Goal: Task Accomplishment & Management: Complete application form

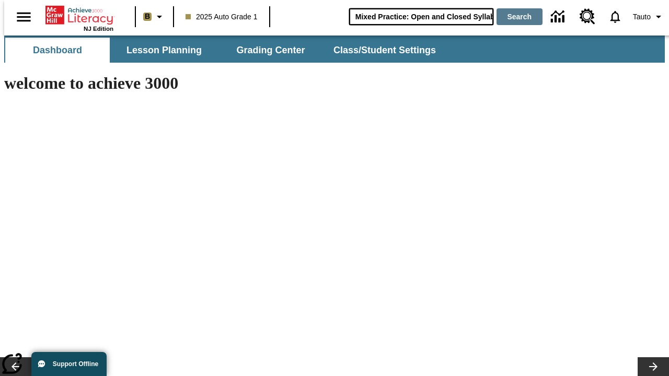
type input "Mixed Practice: Open and Closed Syllables"
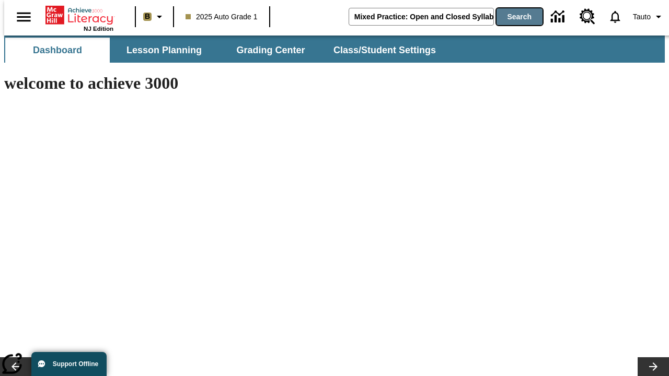
click at [513, 17] on button "Search" at bounding box center [520, 16] width 46 height 17
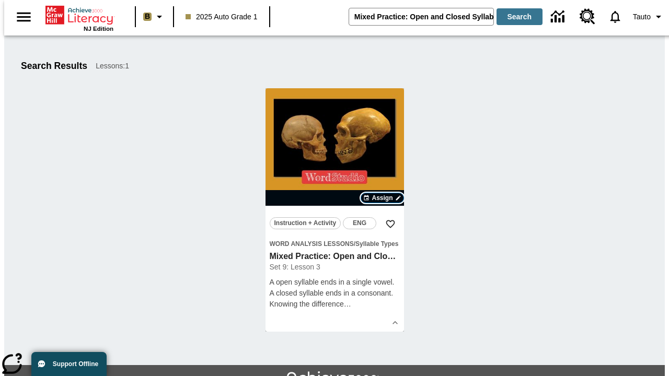
click at [383, 198] on span "Assign" at bounding box center [382, 197] width 21 height 9
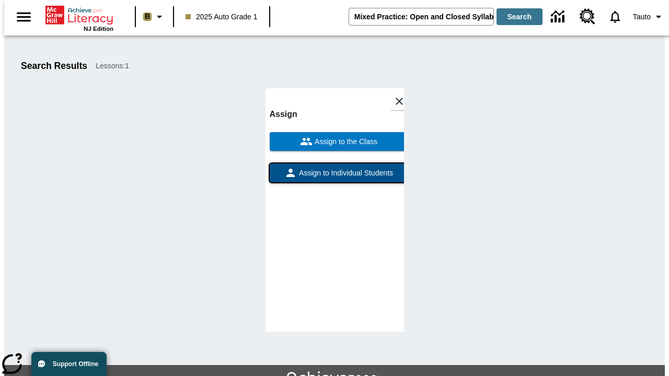
click at [335, 178] on span "Assign to Individual Students" at bounding box center [345, 173] width 96 height 11
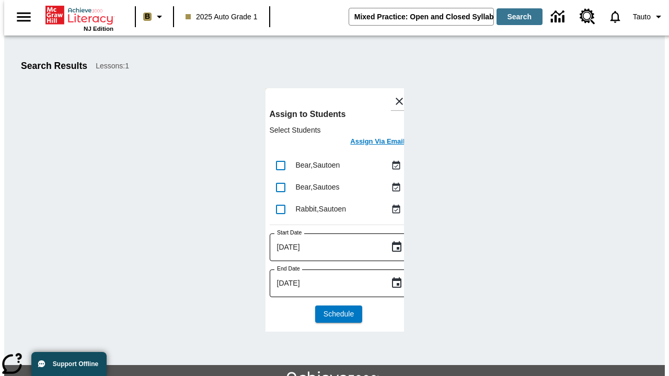
click at [280, 165] on input "lesson details" at bounding box center [281, 166] width 22 height 22
checkbox input "true"
click at [280, 187] on input "lesson details" at bounding box center [281, 188] width 22 height 22
checkbox input "true"
click at [280, 209] on input "lesson details" at bounding box center [281, 210] width 22 height 22
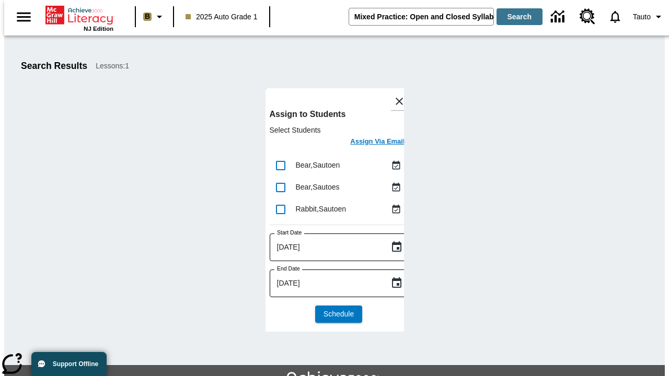
checkbox input "true"
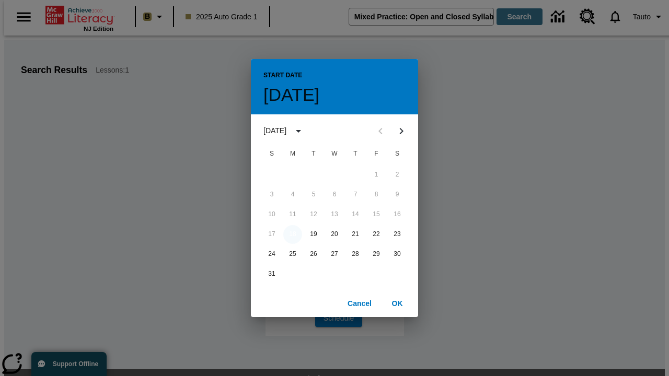
click at [293, 234] on button "18" at bounding box center [292, 234] width 19 height 19
click at [397, 303] on button "OK" at bounding box center [397, 303] width 33 height 19
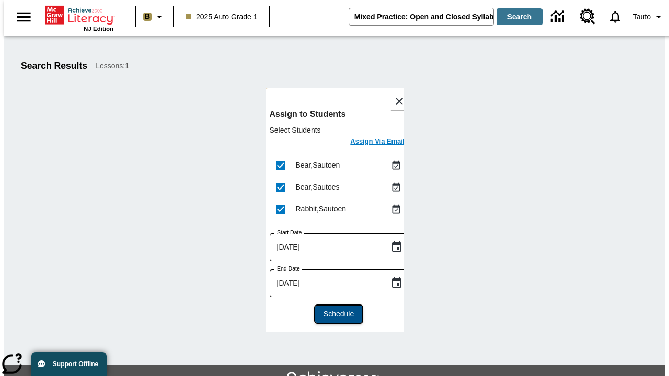
click at [335, 314] on span "Schedule" at bounding box center [339, 314] width 30 height 11
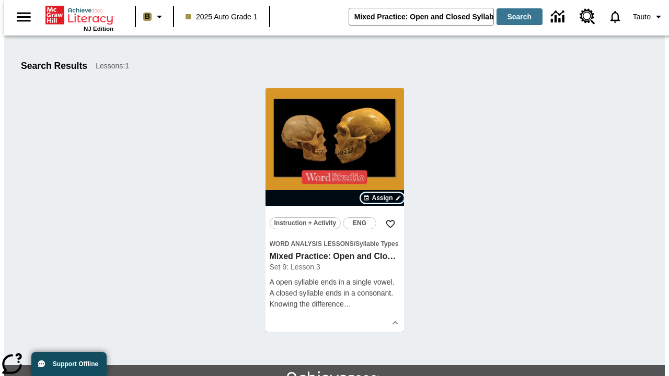
click at [383, 198] on span "Assign" at bounding box center [382, 197] width 21 height 9
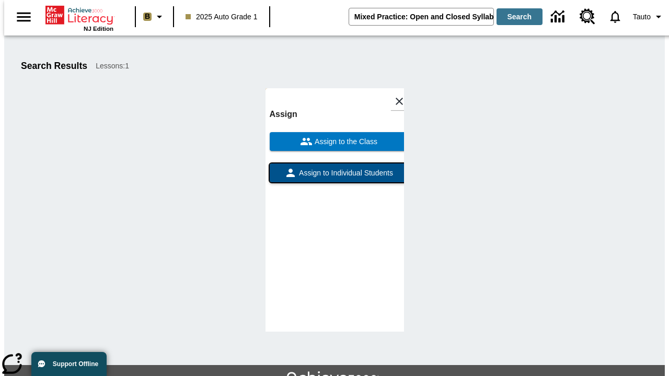
click at [335, 168] on span "Assign to Individual Students" at bounding box center [345, 173] width 96 height 11
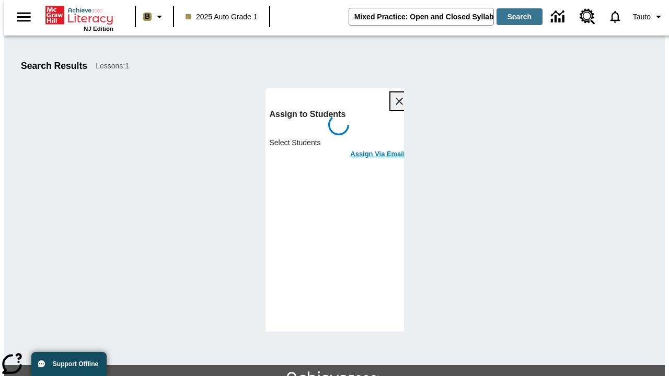
scroll to position [57, 0]
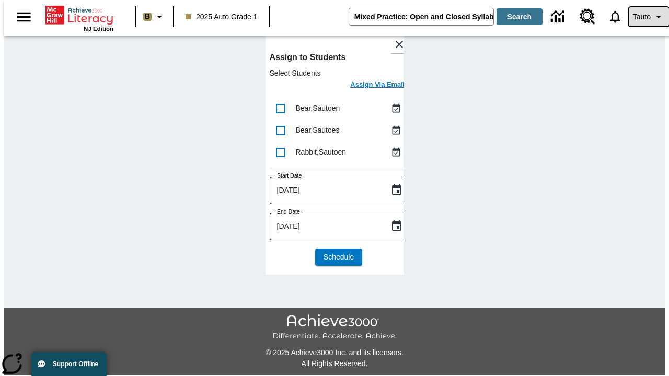
click at [644, 17] on span "Tauto" at bounding box center [642, 17] width 18 height 11
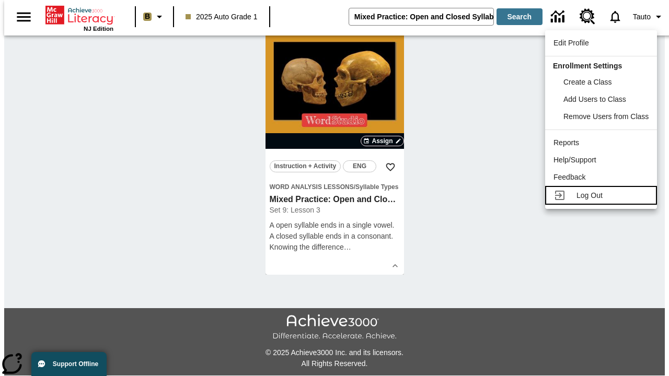
click at [603, 196] on span "Log Out" at bounding box center [590, 195] width 26 height 8
